Goal: Communication & Community: Answer question/provide support

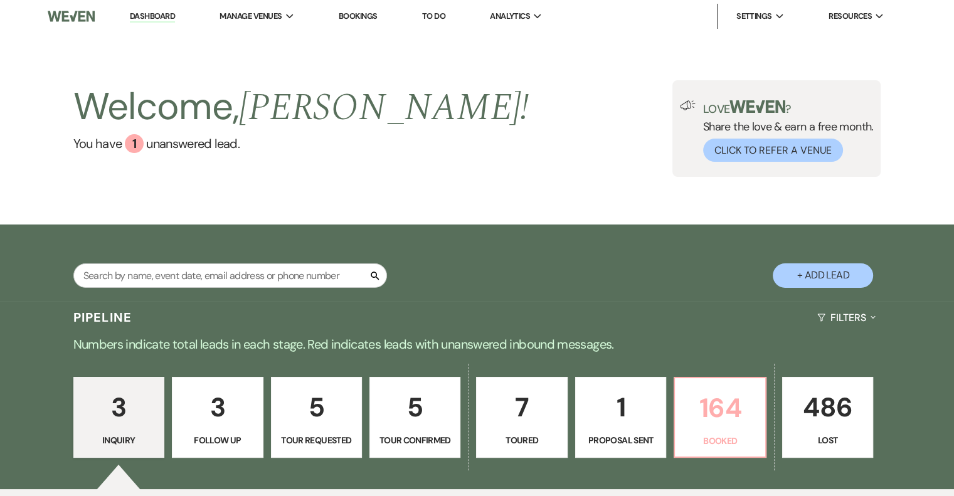
click at [708, 408] on p "164" at bounding box center [720, 408] width 75 height 42
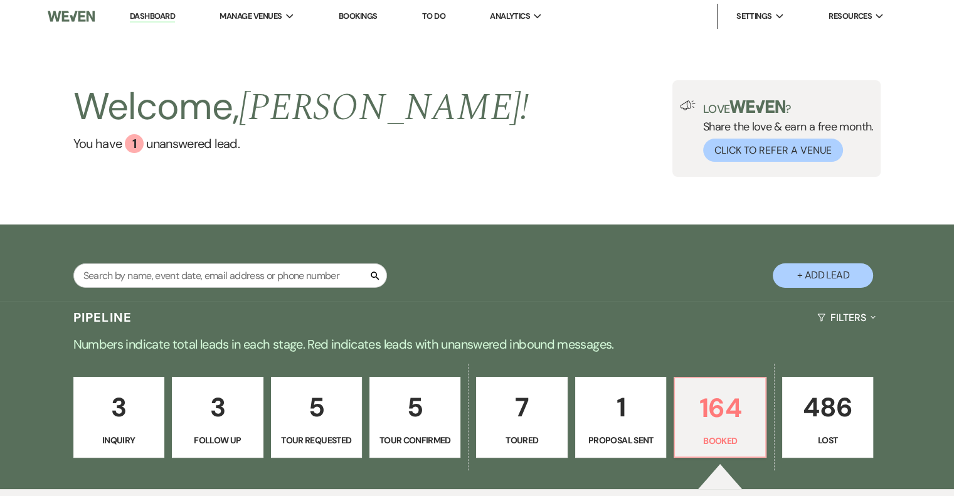
scroll to position [439, 0]
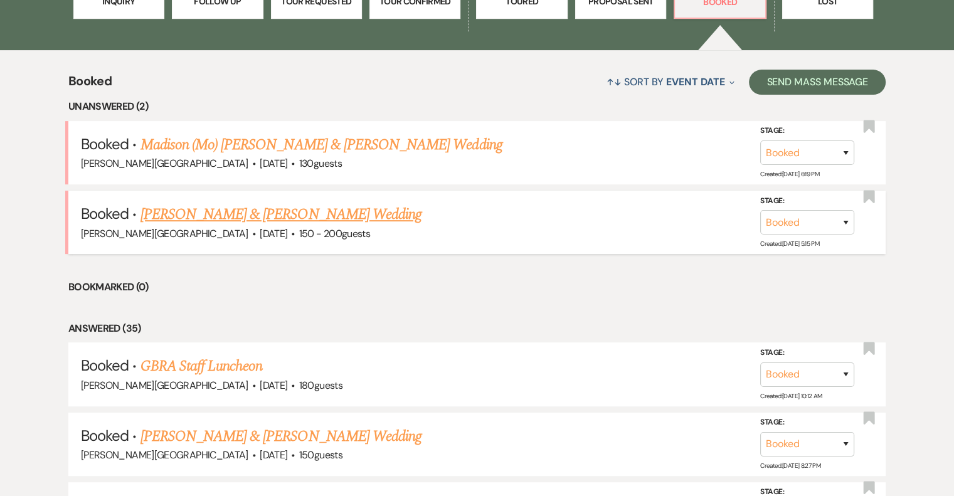
click at [321, 220] on link "[PERSON_NAME] & [PERSON_NAME] Wedding" at bounding box center [281, 214] width 281 height 23
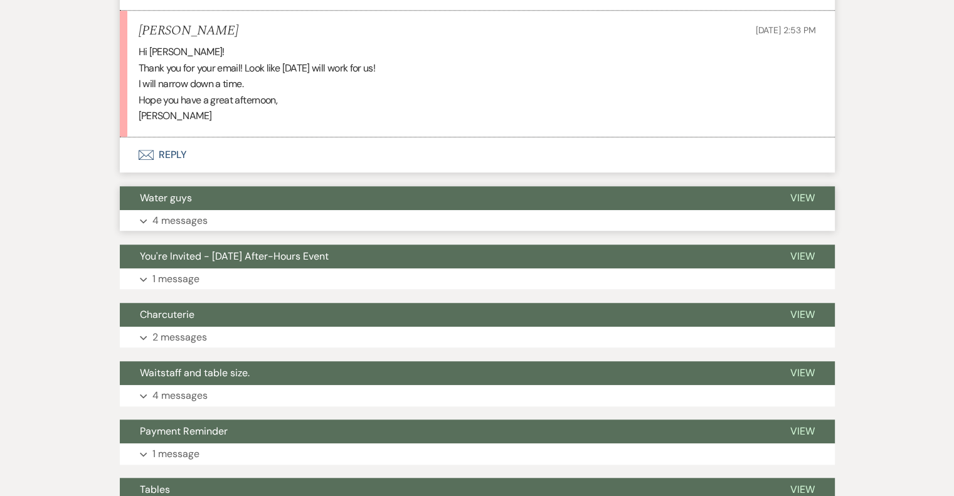
scroll to position [753, 0]
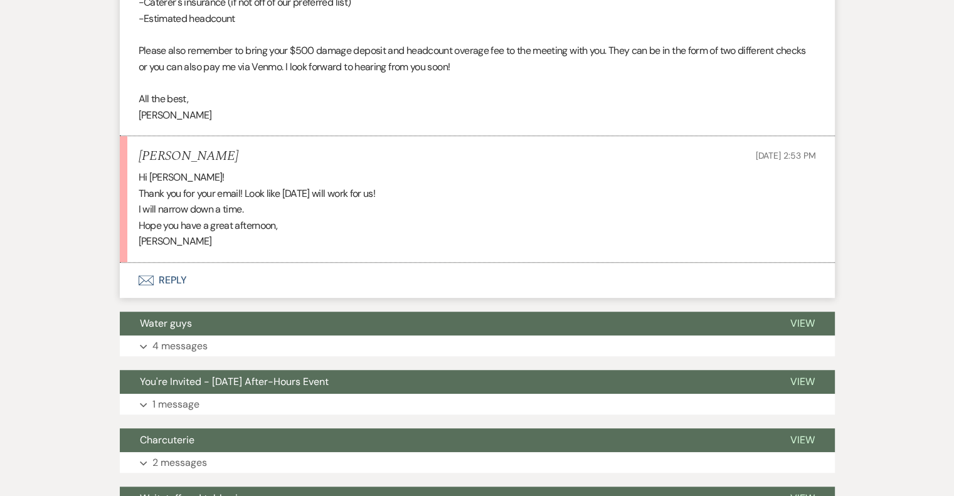
click at [177, 282] on button "Envelope Reply" at bounding box center [477, 280] width 715 height 35
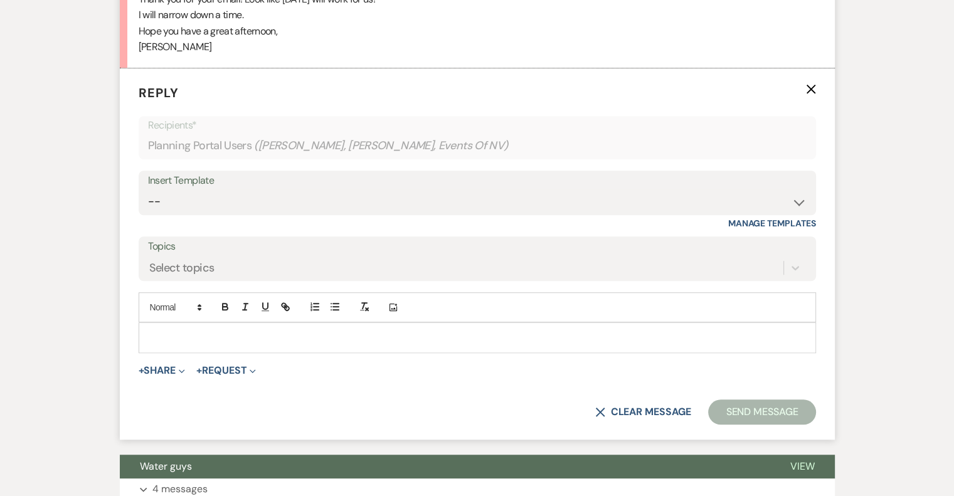
scroll to position [952, 0]
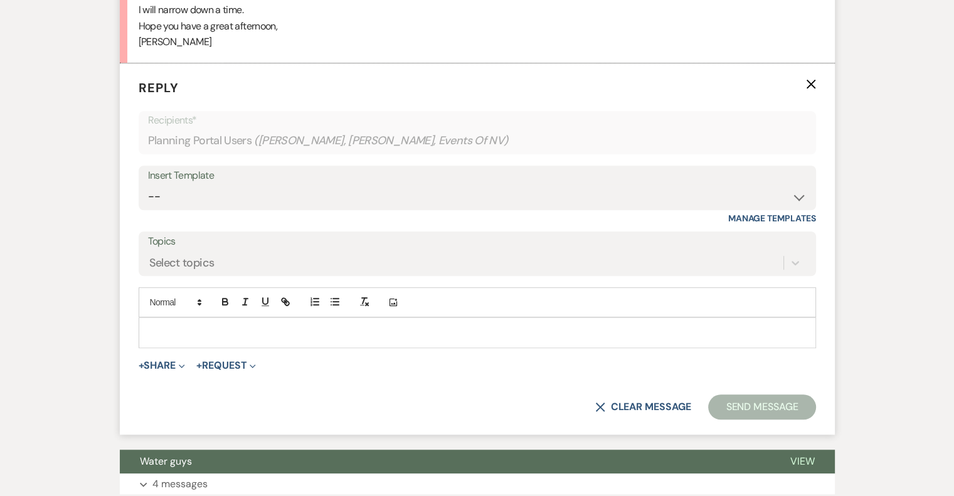
click at [198, 320] on div at bounding box center [477, 332] width 676 height 29
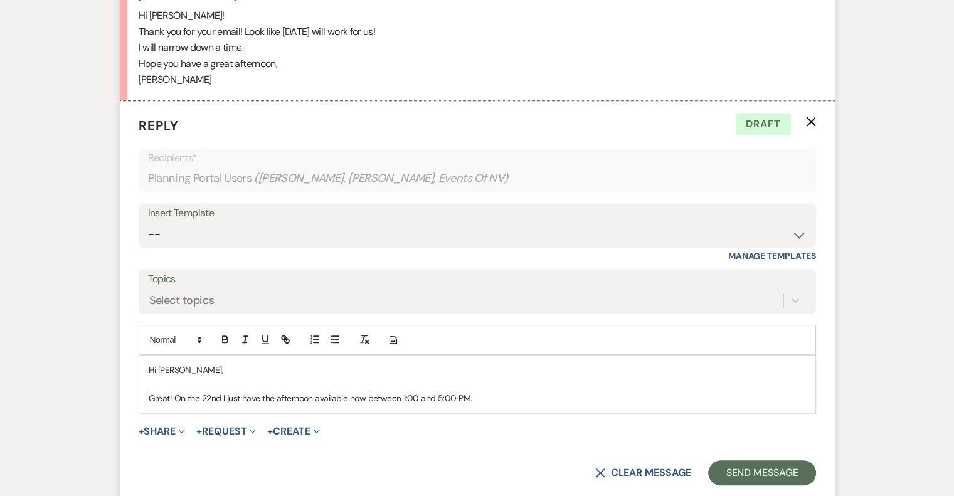
scroll to position [1015, 0]
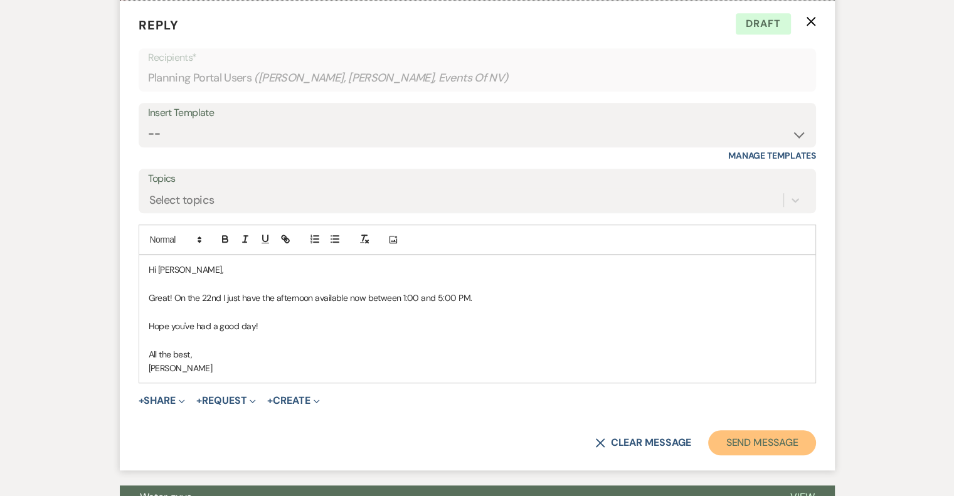
click at [765, 443] on button "Send Message" at bounding box center [761, 442] width 107 height 25
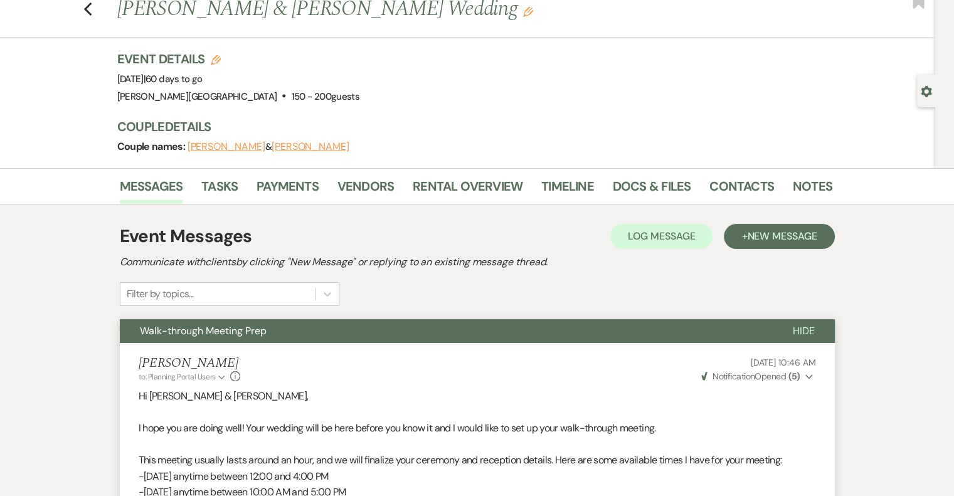
scroll to position [0, 0]
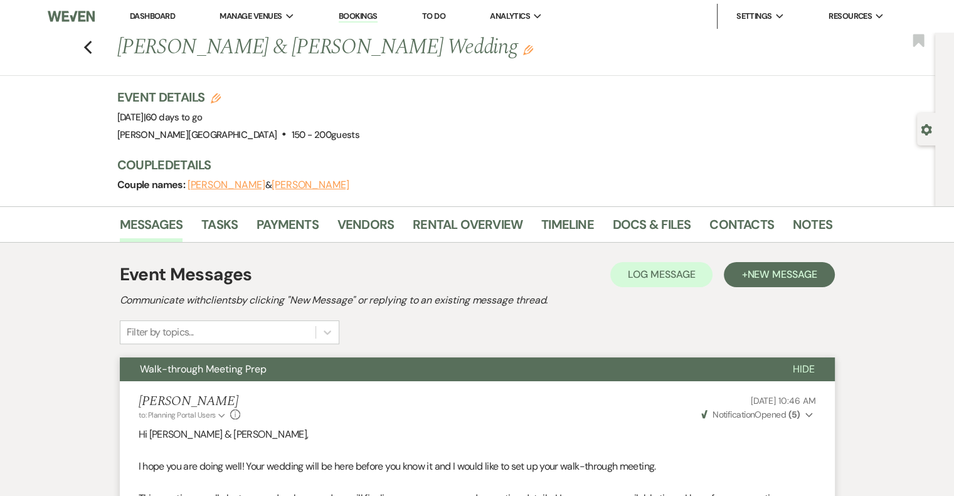
click at [147, 17] on link "Dashboard" at bounding box center [152, 16] width 45 height 11
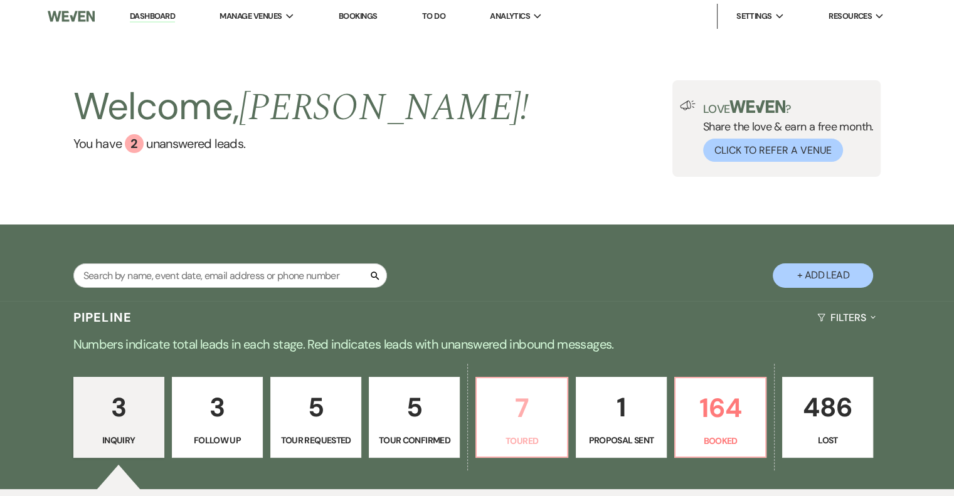
click at [541, 422] on p "7" at bounding box center [521, 408] width 75 height 42
select select "5"
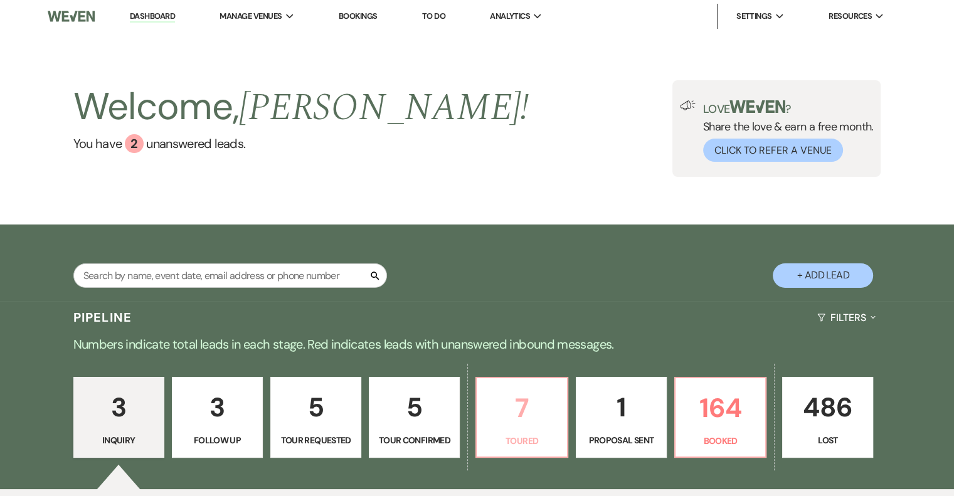
select select "5"
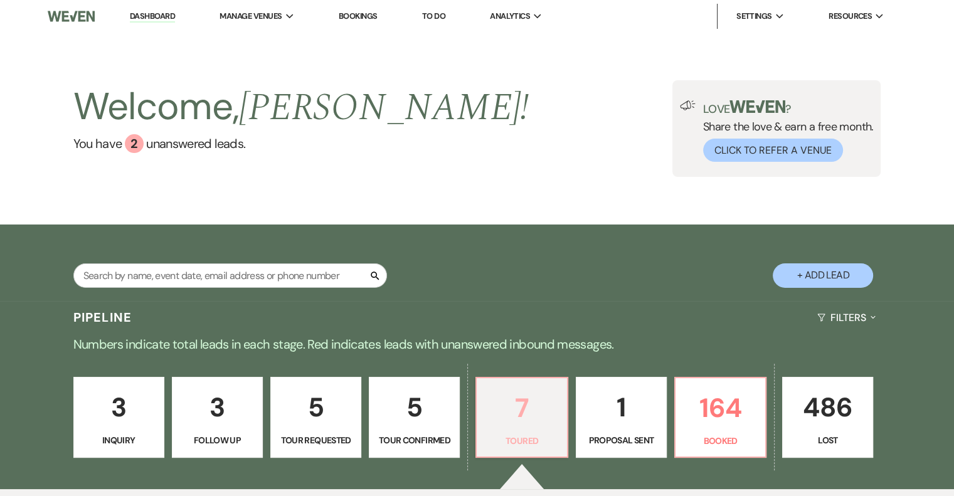
select select "5"
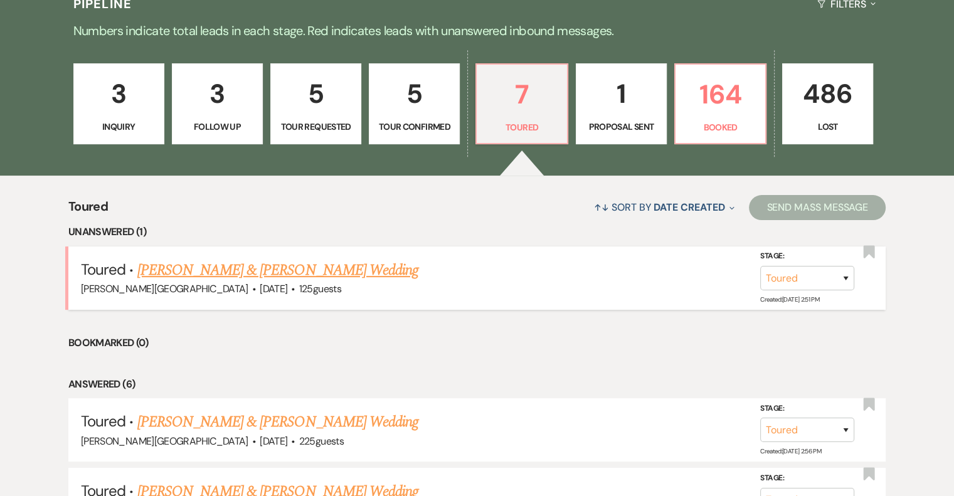
click at [389, 269] on link "[PERSON_NAME] & [PERSON_NAME] Wedding" at bounding box center [277, 270] width 281 height 23
select select "5"
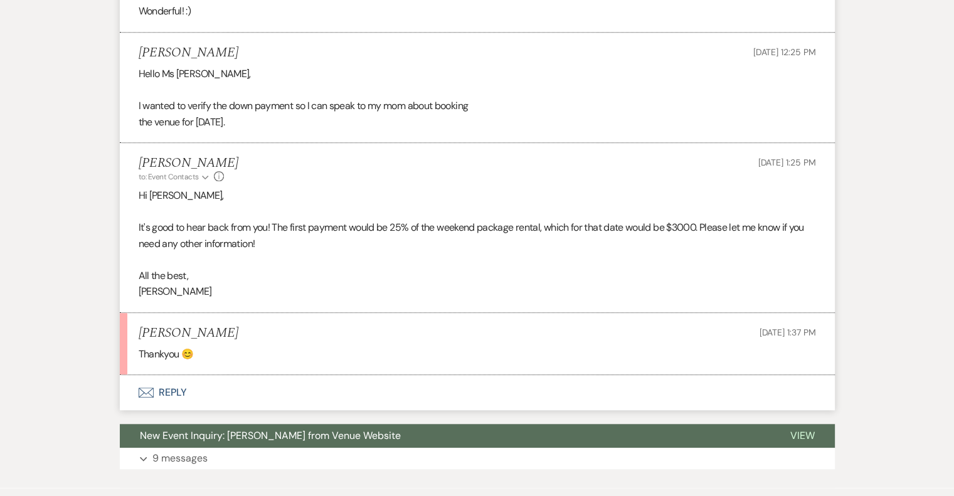
scroll to position [1237, 0]
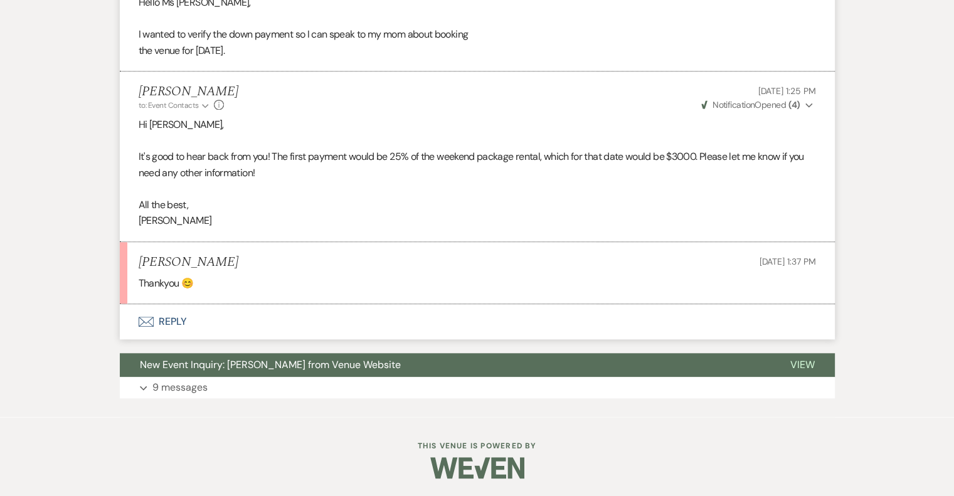
click at [185, 320] on button "Envelope Reply" at bounding box center [477, 321] width 715 height 35
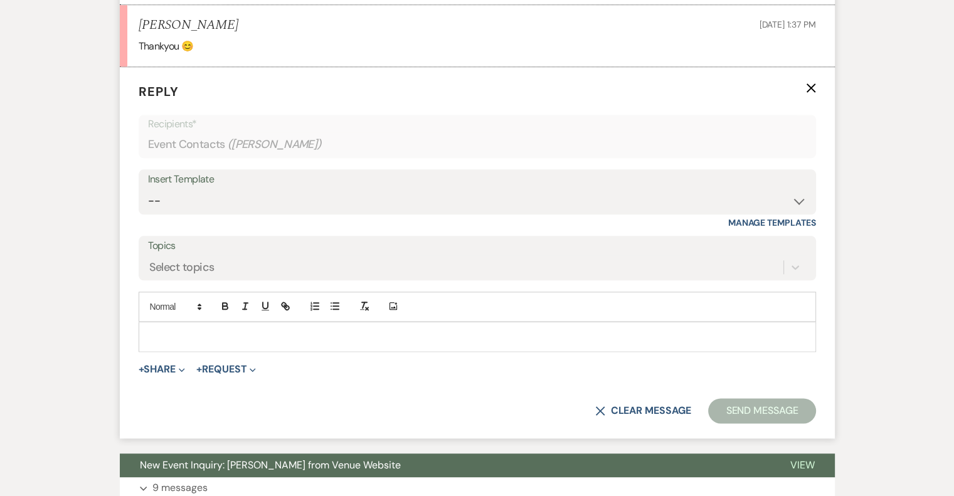
scroll to position [1478, 0]
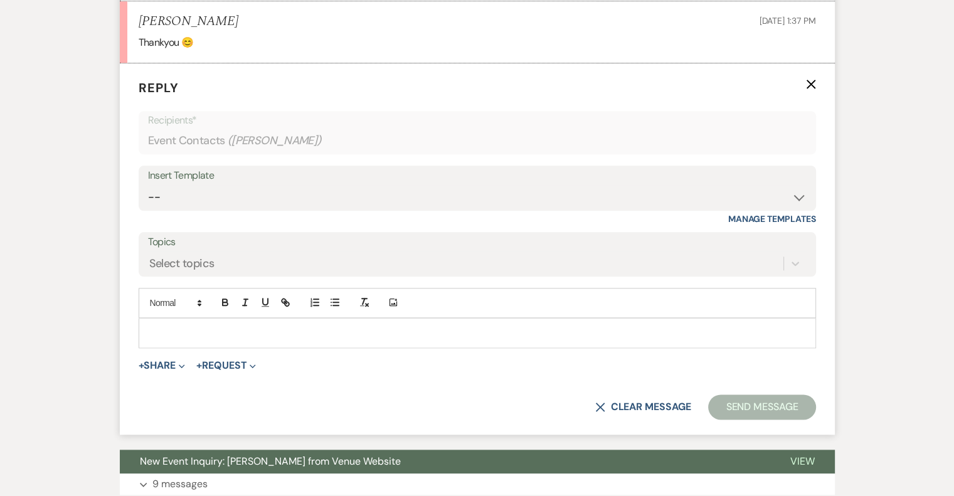
click at [181, 329] on p at bounding box center [478, 333] width 658 height 14
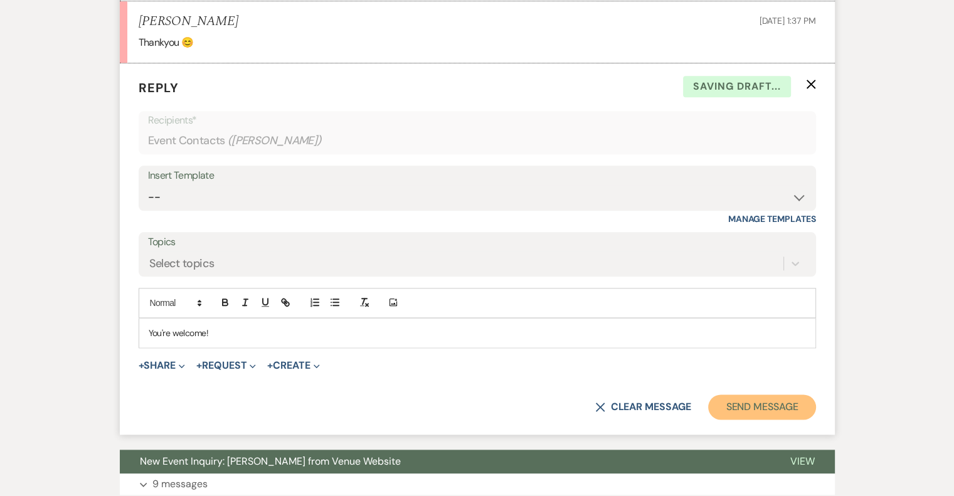
click at [741, 398] on button "Send Message" at bounding box center [761, 407] width 107 height 25
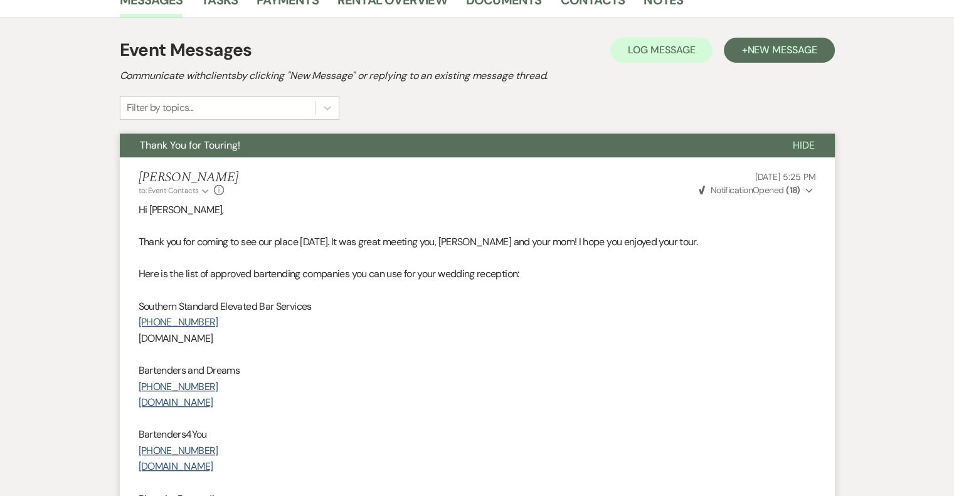
scroll to position [0, 0]
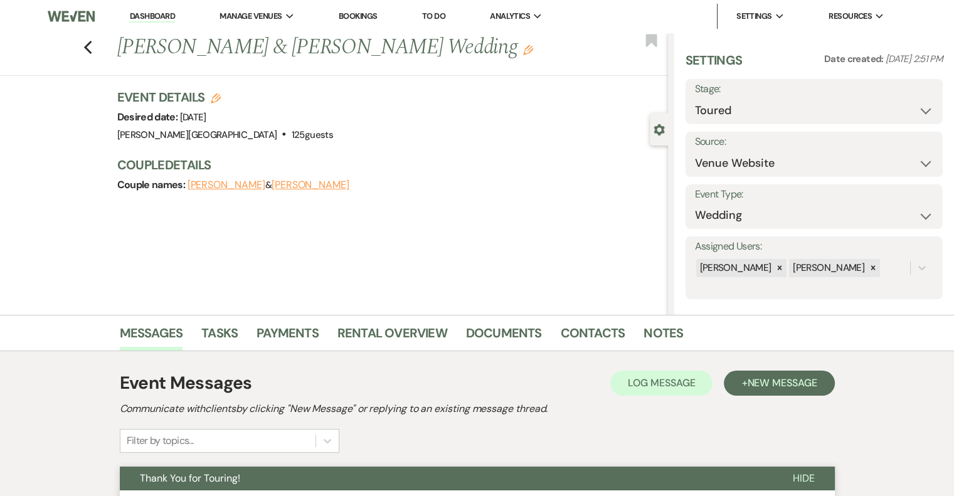
click at [139, 13] on link "Dashboard" at bounding box center [152, 17] width 45 height 12
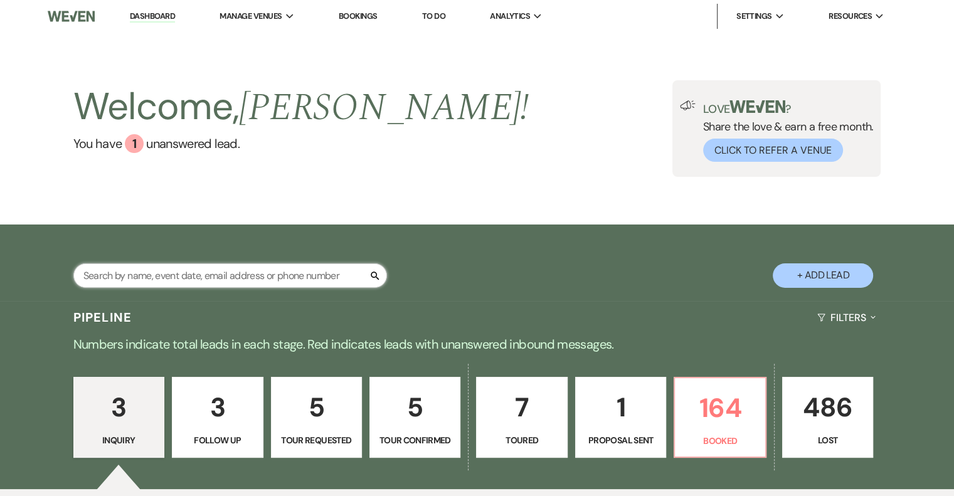
click at [292, 275] on input "text" at bounding box center [230, 276] width 314 height 24
click at [713, 405] on p "164" at bounding box center [720, 408] width 75 height 42
